Goal: Task Accomplishment & Management: Manage account settings

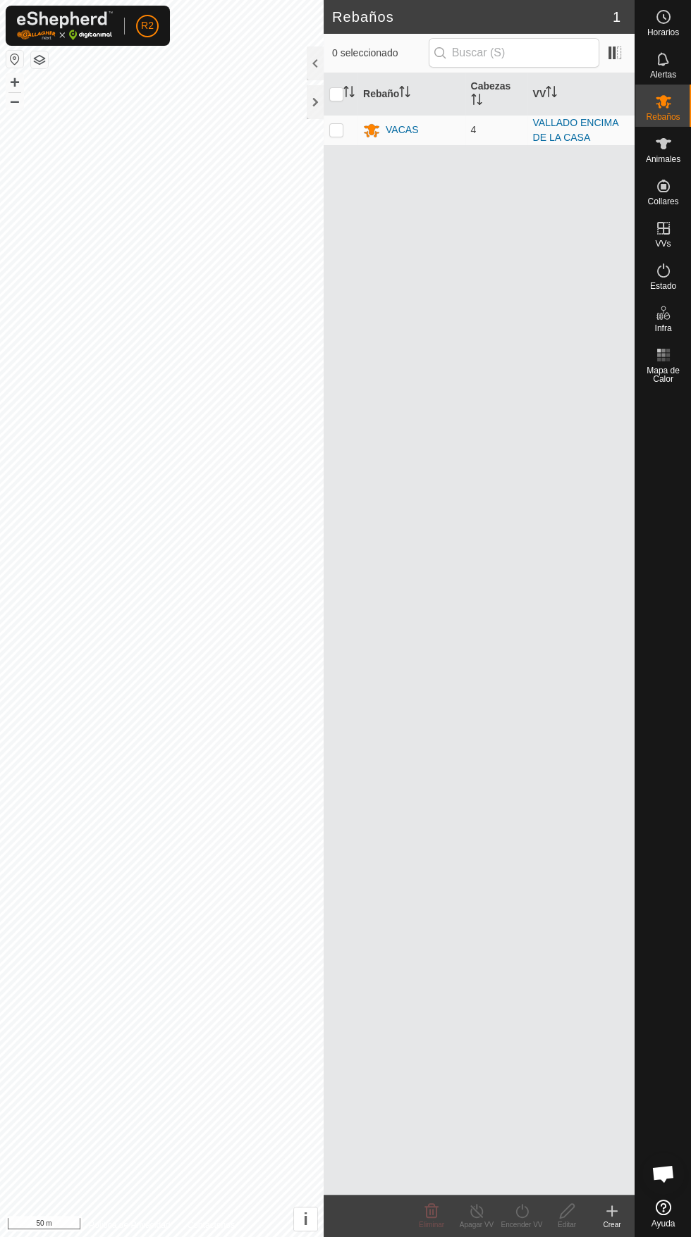
click at [673, 159] on span "Animales" at bounding box center [662, 159] width 35 height 8
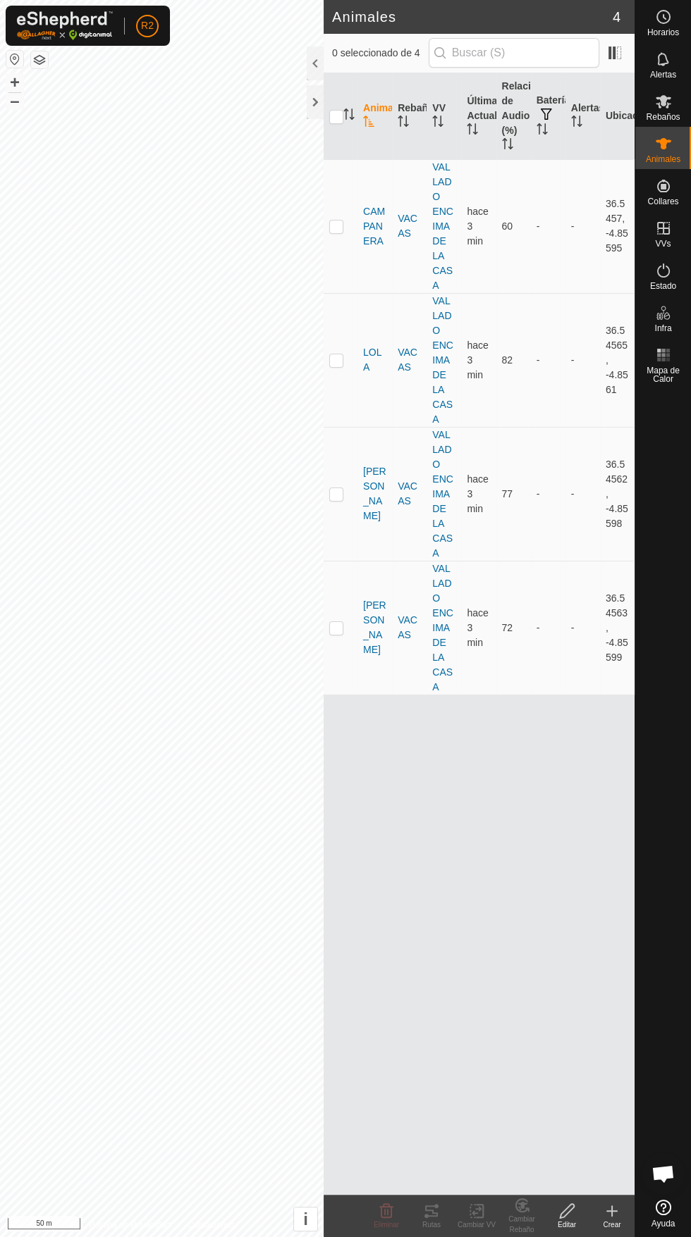
click at [339, 581] on td at bounding box center [340, 628] width 34 height 134
checkbox input "true"
click at [431, 1211] on icon at bounding box center [431, 1211] width 17 height 17
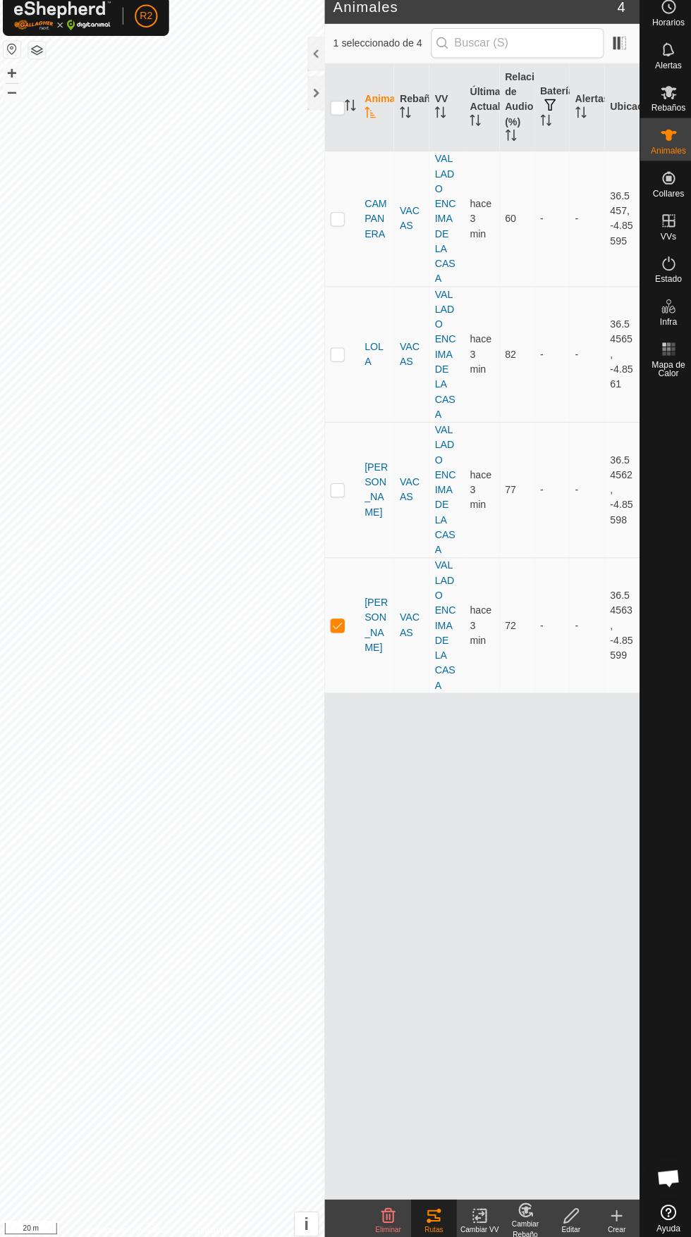
click at [316, 100] on div at bounding box center [315, 102] width 17 height 34
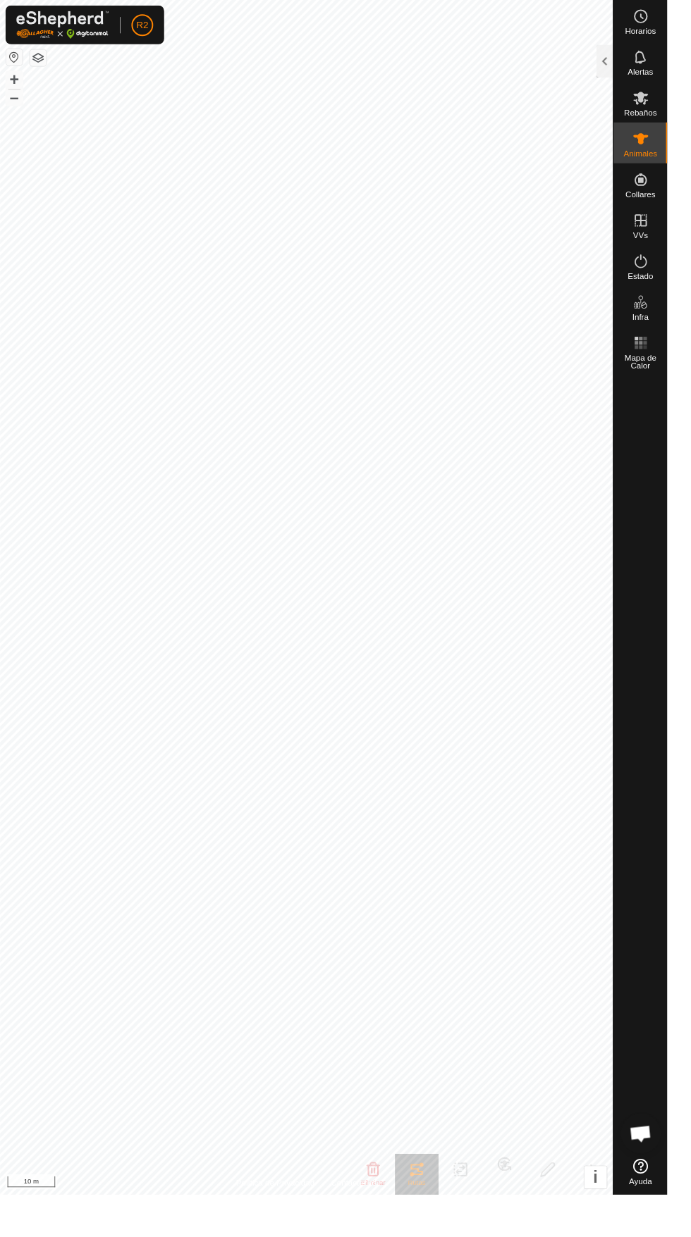
click at [626, 64] on div at bounding box center [625, 64] width 17 height 34
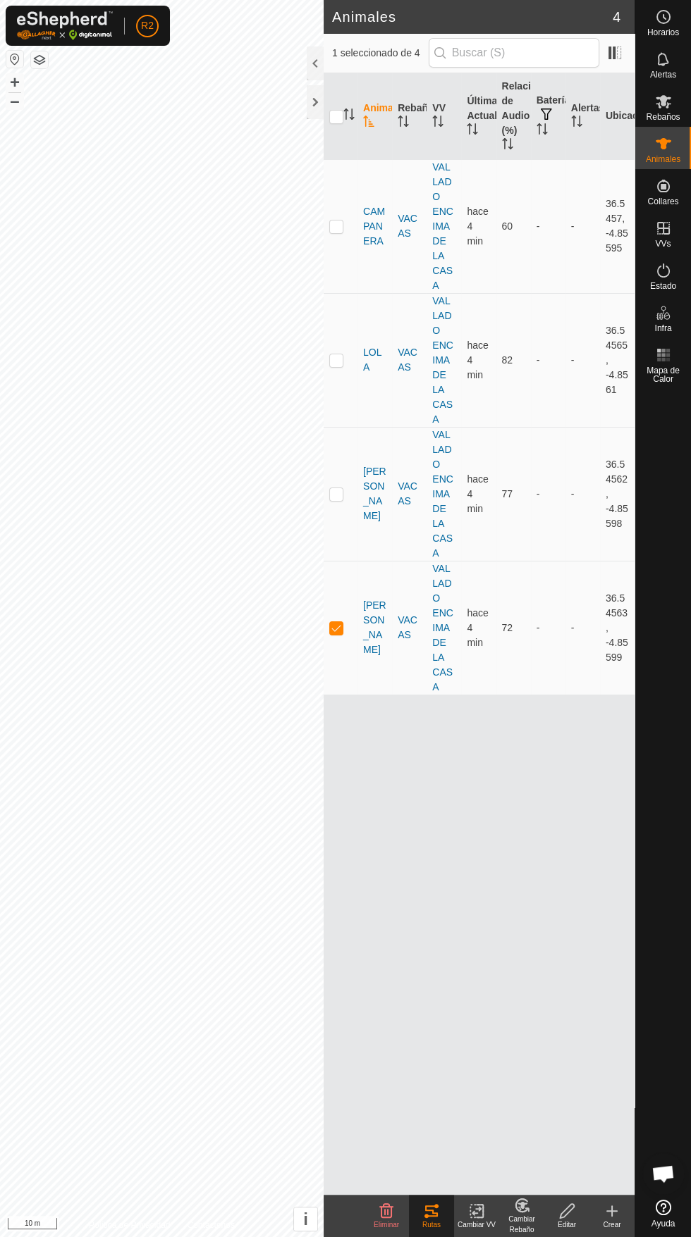
click at [335, 488] on p-checkbox at bounding box center [336, 493] width 14 height 11
checkbox input "true"
click at [337, 622] on p-checkbox at bounding box center [336, 627] width 14 height 11
click at [332, 594] on td at bounding box center [340, 628] width 34 height 134
click at [431, 1211] on icon at bounding box center [431, 1211] width 17 height 17
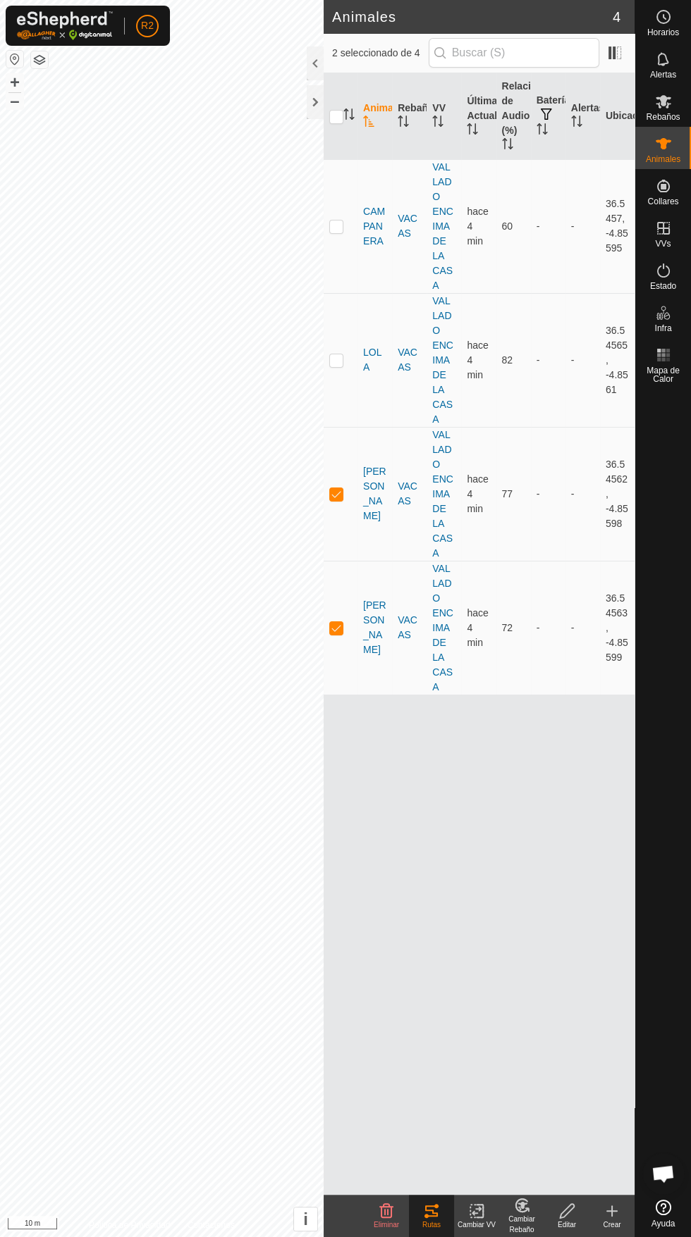
click at [335, 622] on p-checkbox at bounding box center [336, 627] width 14 height 11
click at [347, 598] on td at bounding box center [340, 628] width 34 height 134
checkbox input "false"
click at [438, 1222] on div "Rutas" at bounding box center [431, 1225] width 45 height 11
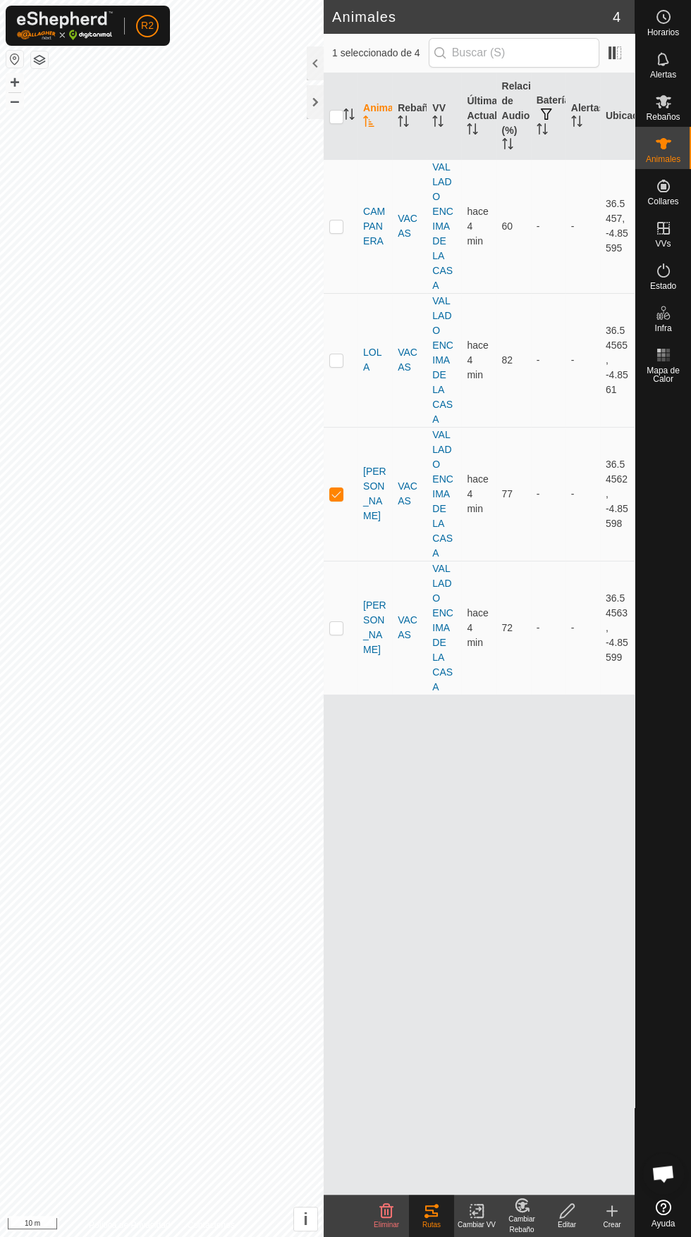
click at [337, 488] on p-checkbox at bounding box center [336, 493] width 14 height 11
checkbox input "false"
click at [683, 109] on div "Rebaños" at bounding box center [663, 106] width 56 height 42
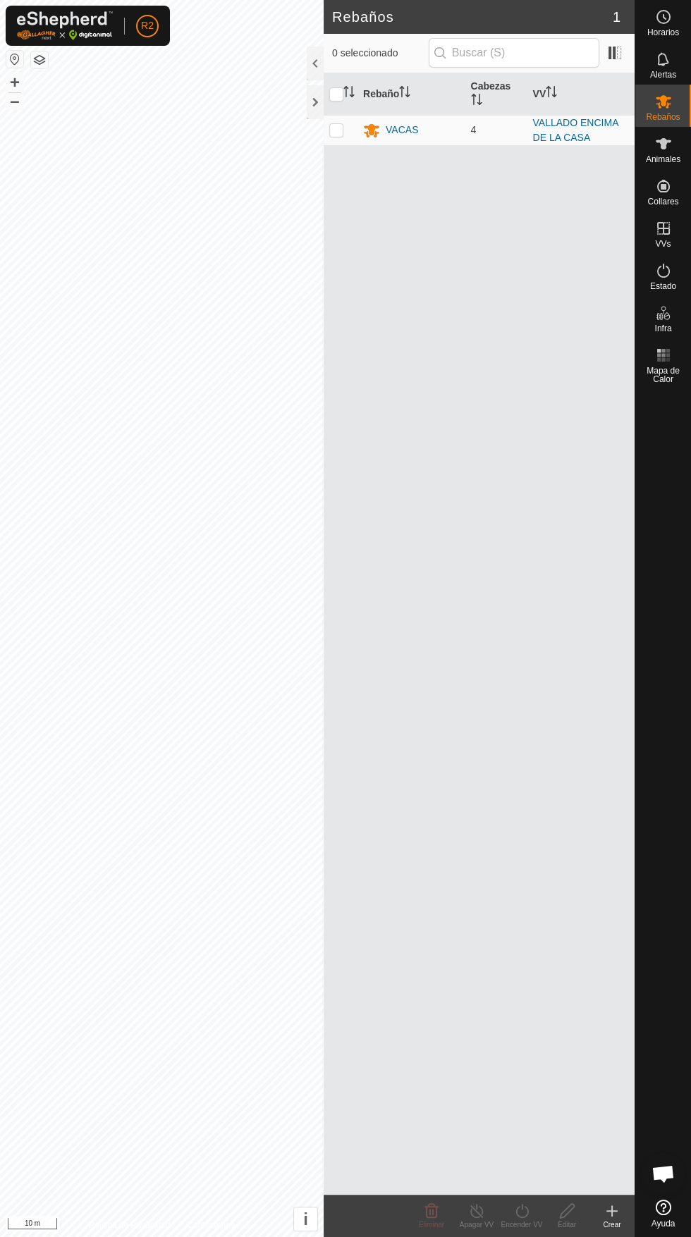
click at [664, 159] on span "Animales" at bounding box center [662, 159] width 35 height 8
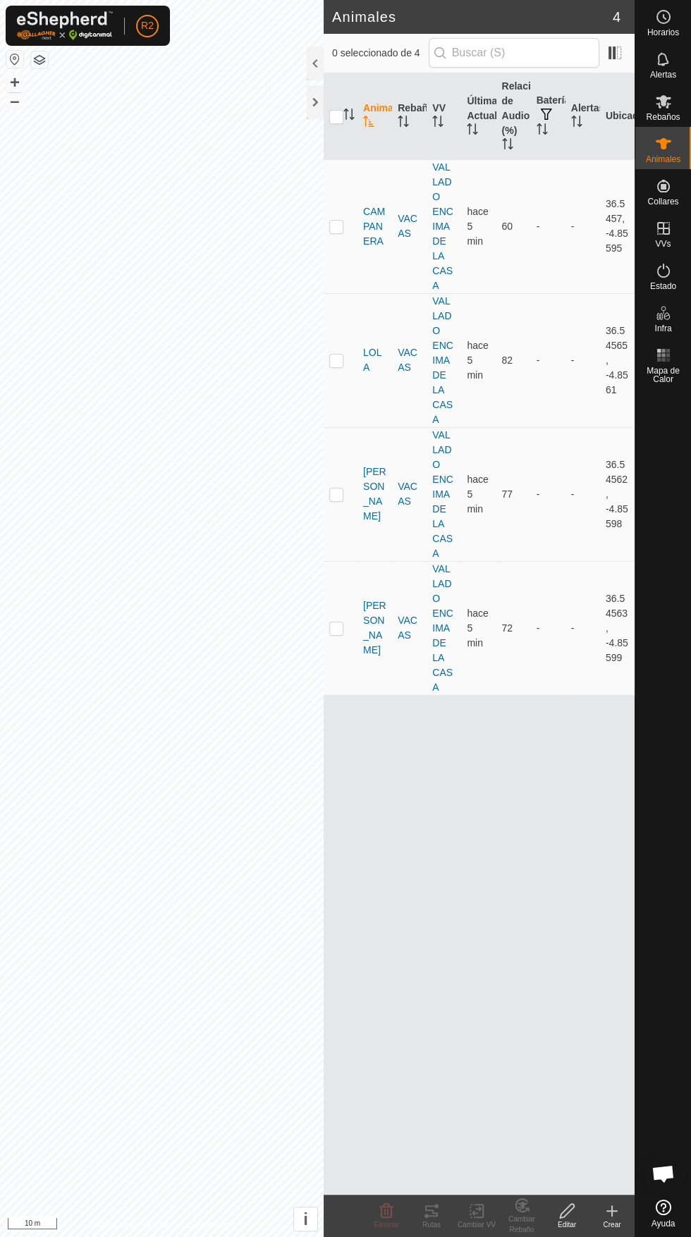
click at [342, 354] on td at bounding box center [340, 360] width 34 height 134
checkbox input "true"
click at [431, 1217] on icon at bounding box center [431, 1210] width 17 height 17
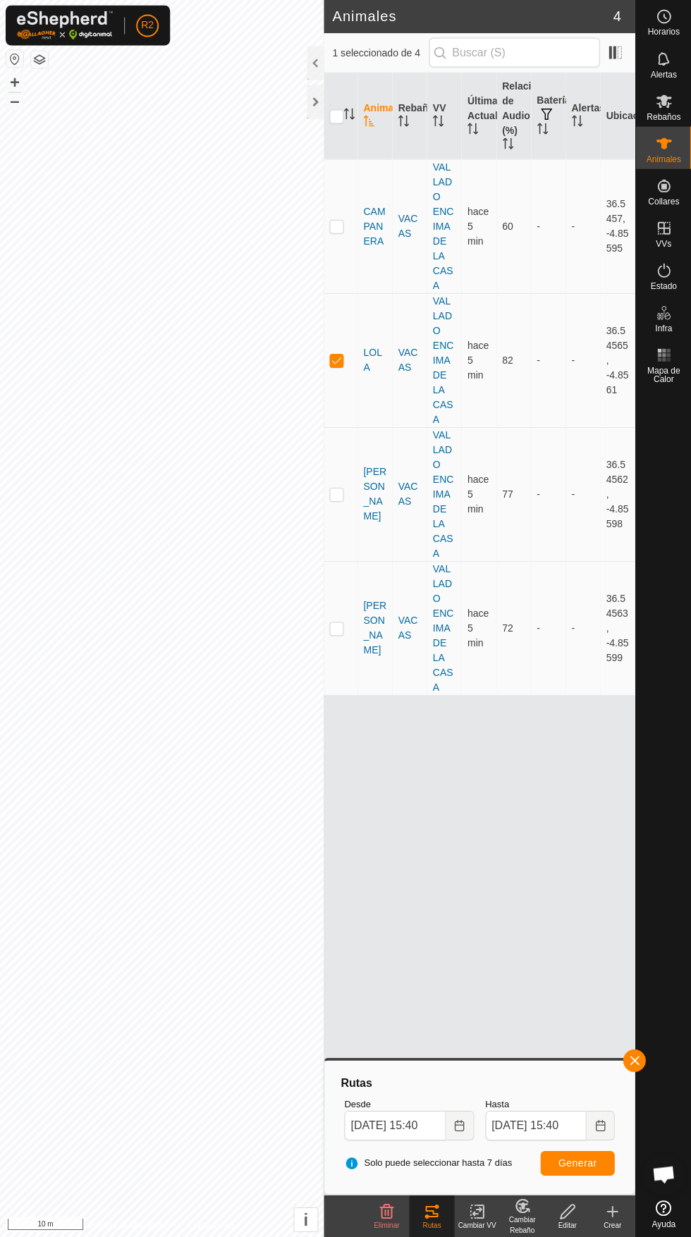
click at [366, 345] on span "LOLA" at bounding box center [374, 360] width 23 height 30
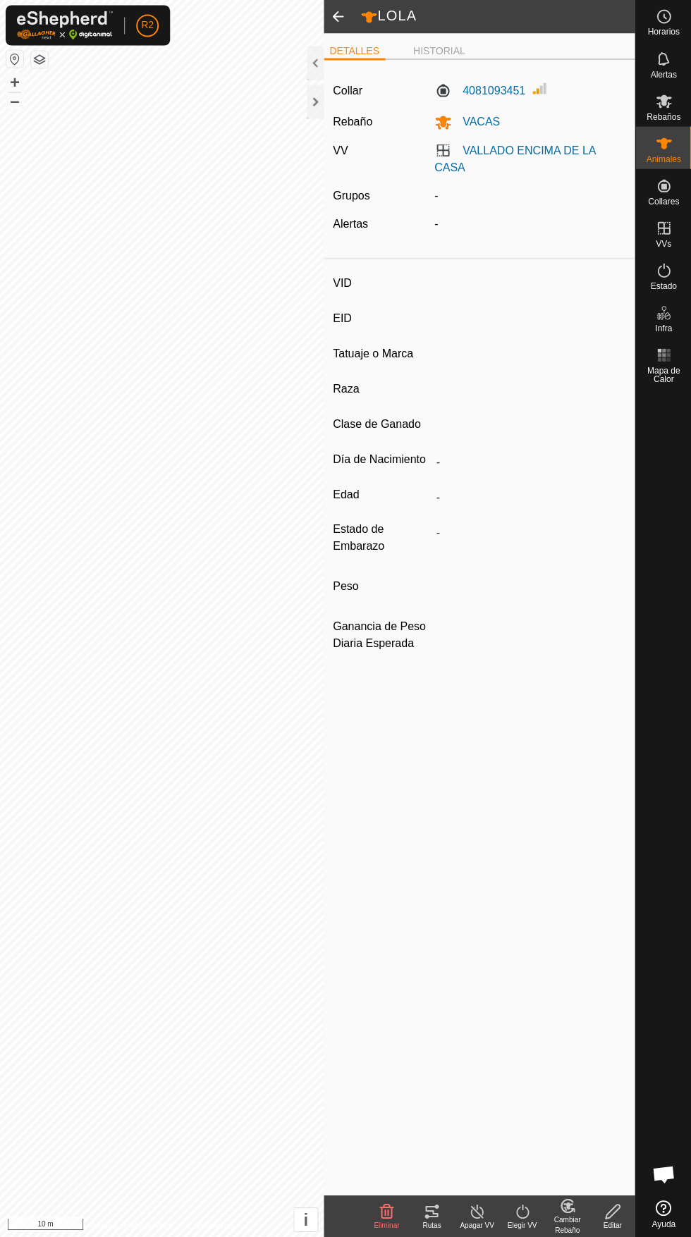
type input "LOLA"
type input "-"
type input "FRISONA"
type input "-"
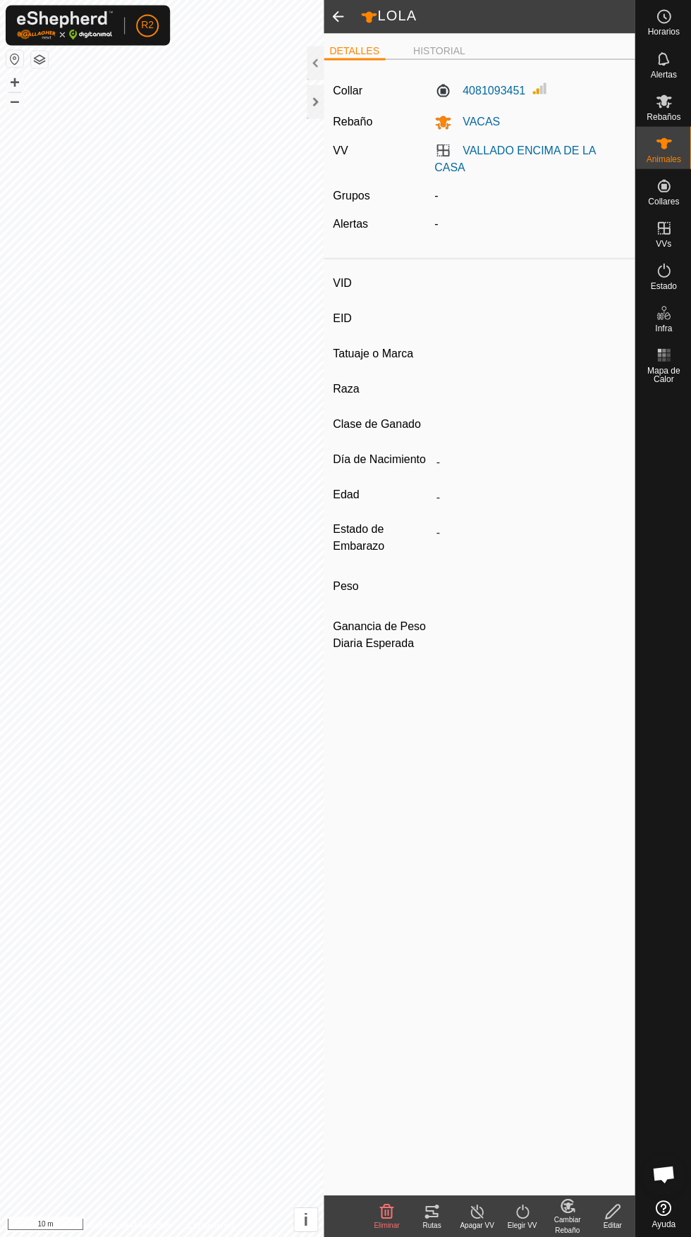
type input "0 kg"
type input "-"
click at [345, 21] on span at bounding box center [337, 17] width 28 height 34
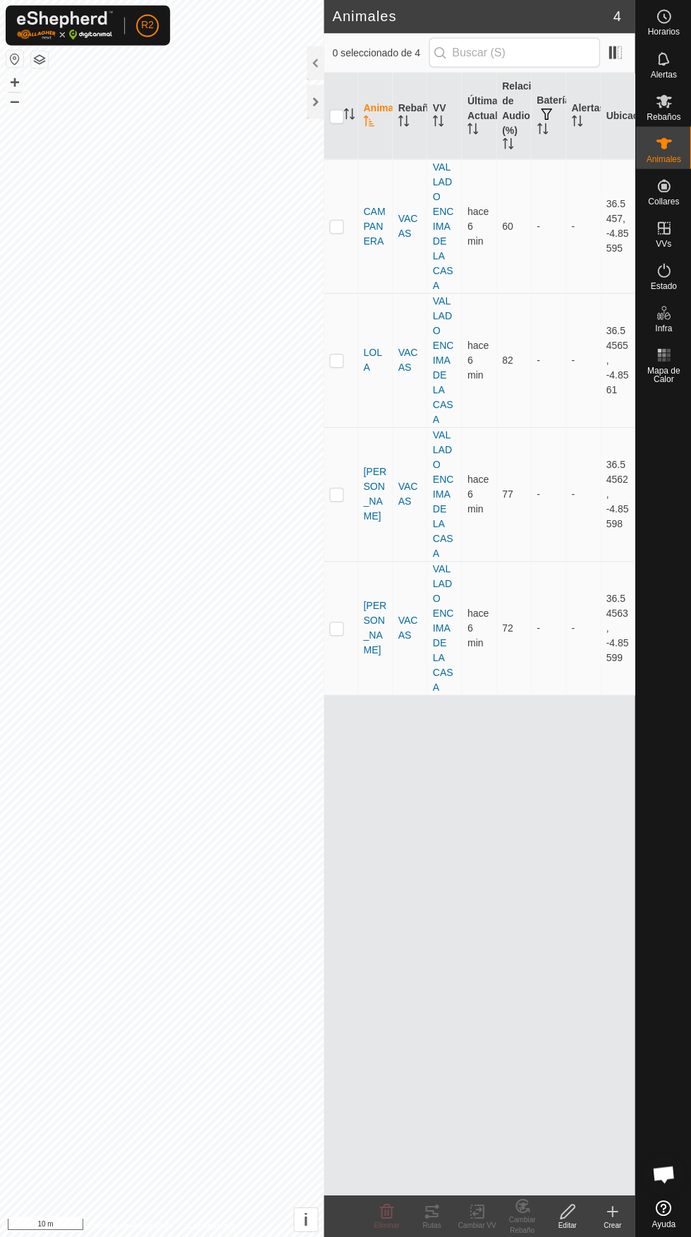
click at [331, 488] on p-checkbox at bounding box center [336, 493] width 14 height 11
checkbox input "true"
click at [457, 1214] on change-vp-svg-icon at bounding box center [476, 1210] width 45 height 17
click at [444, 1228] on div "Rutas" at bounding box center [431, 1224] width 45 height 11
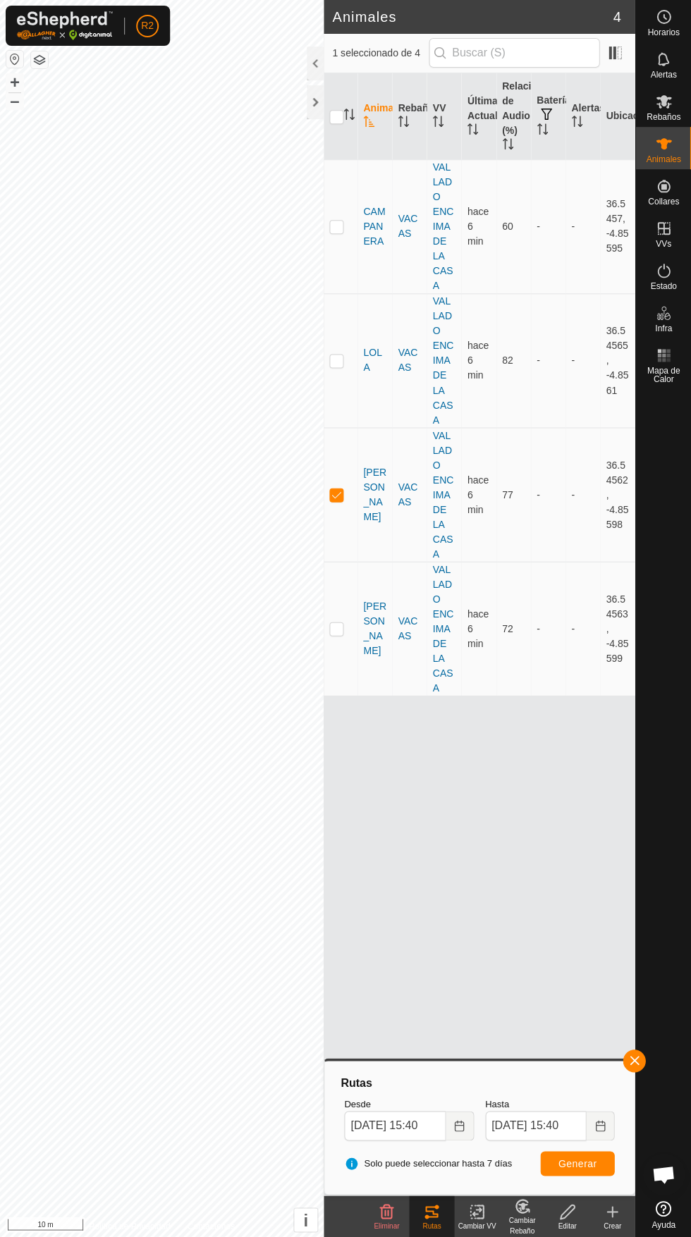
click at [307, 111] on div at bounding box center [315, 102] width 17 height 34
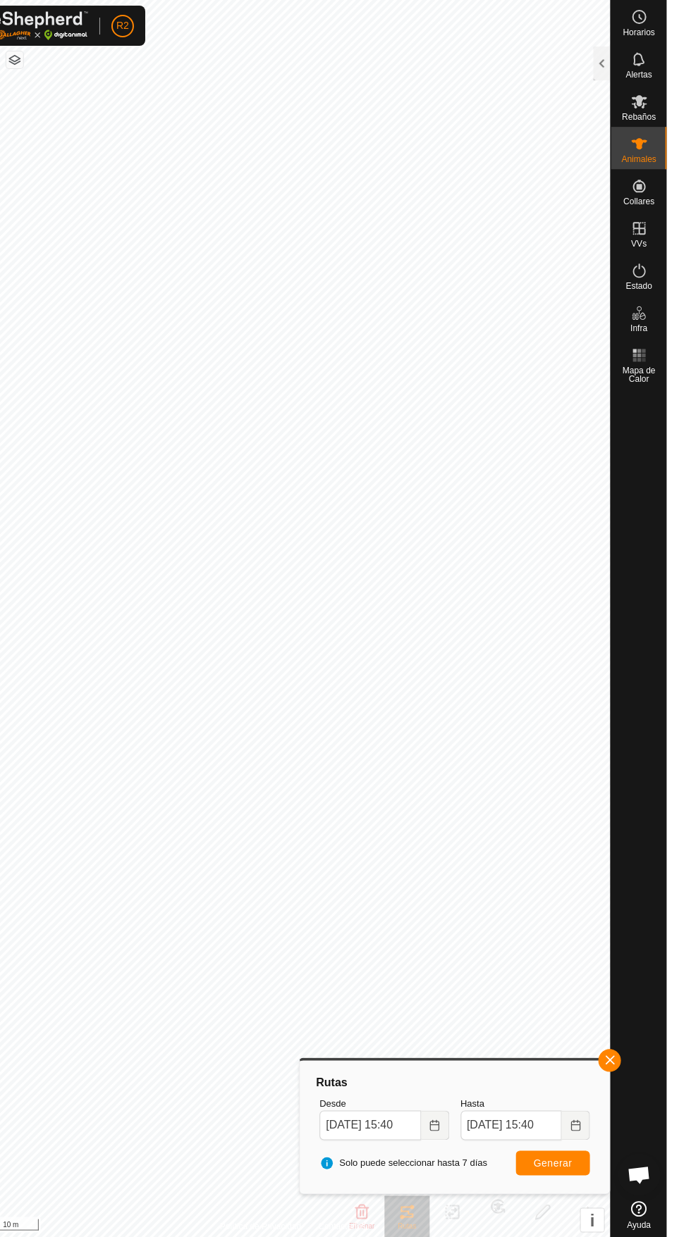
click at [633, 1058] on span "button" at bounding box center [633, 1059] width 11 height 11
